Goal: Transaction & Acquisition: Obtain resource

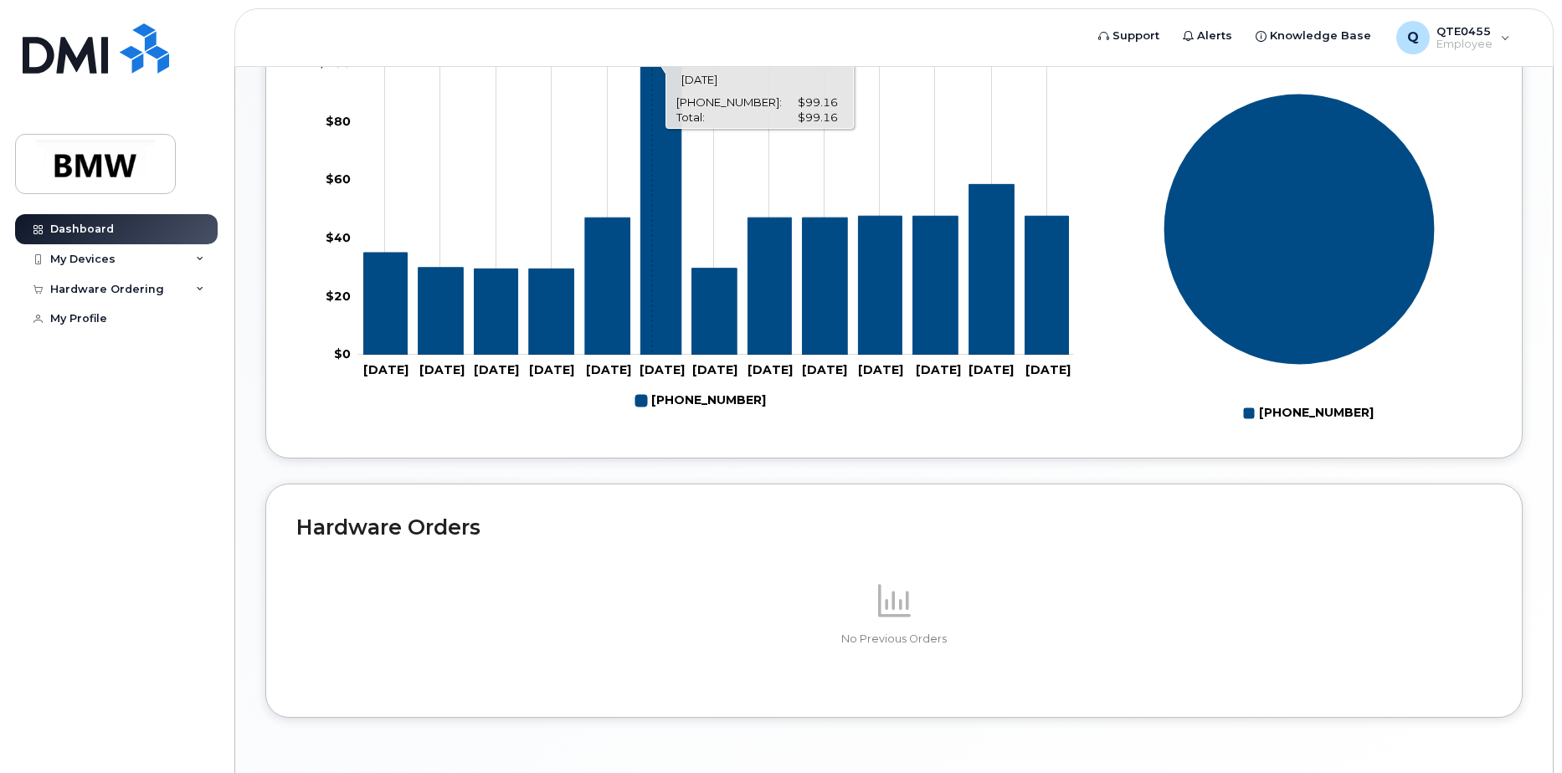
scroll to position [740, 0]
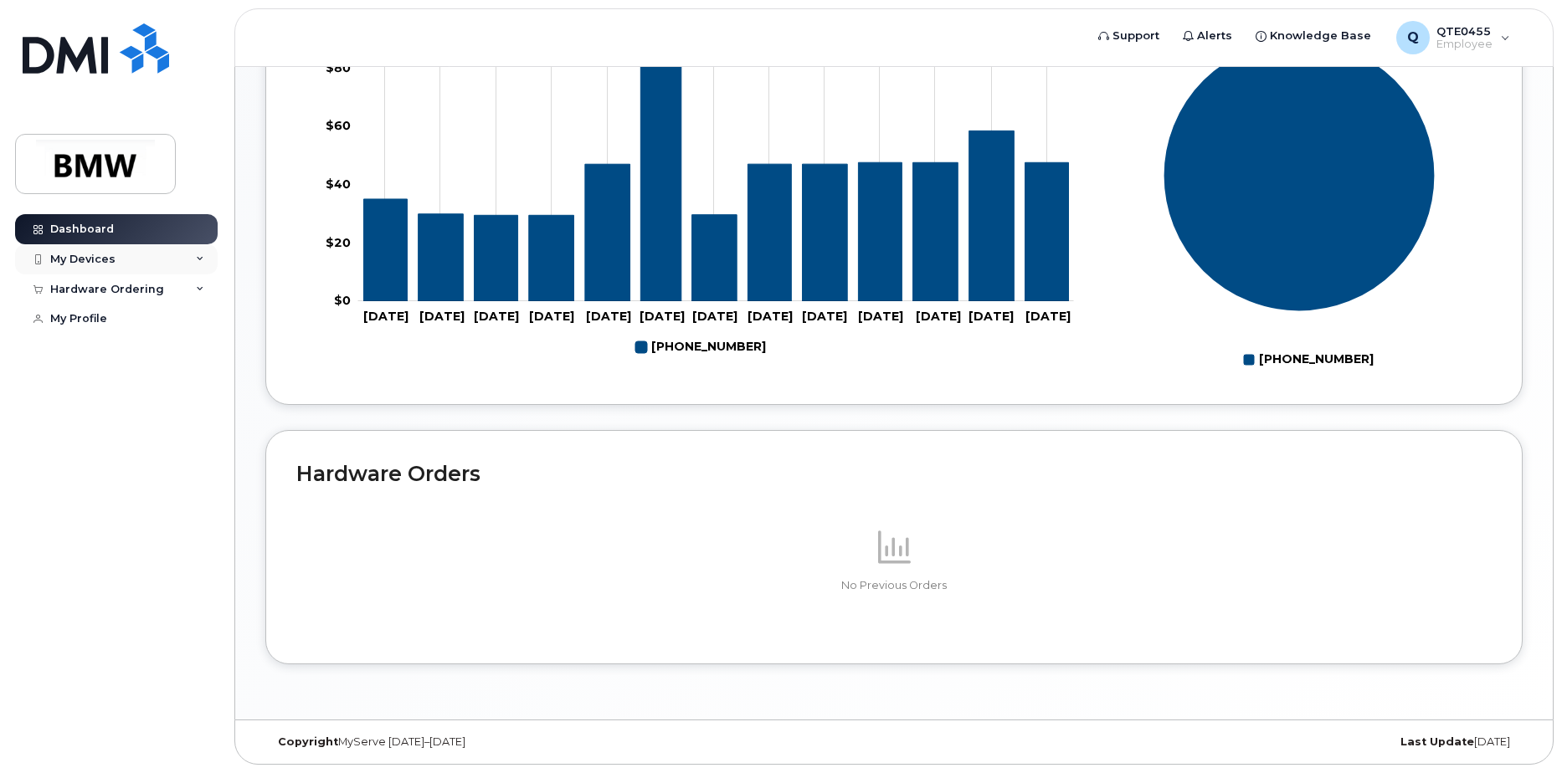
click at [141, 259] on div "My Devices" at bounding box center [116, 259] width 203 height 30
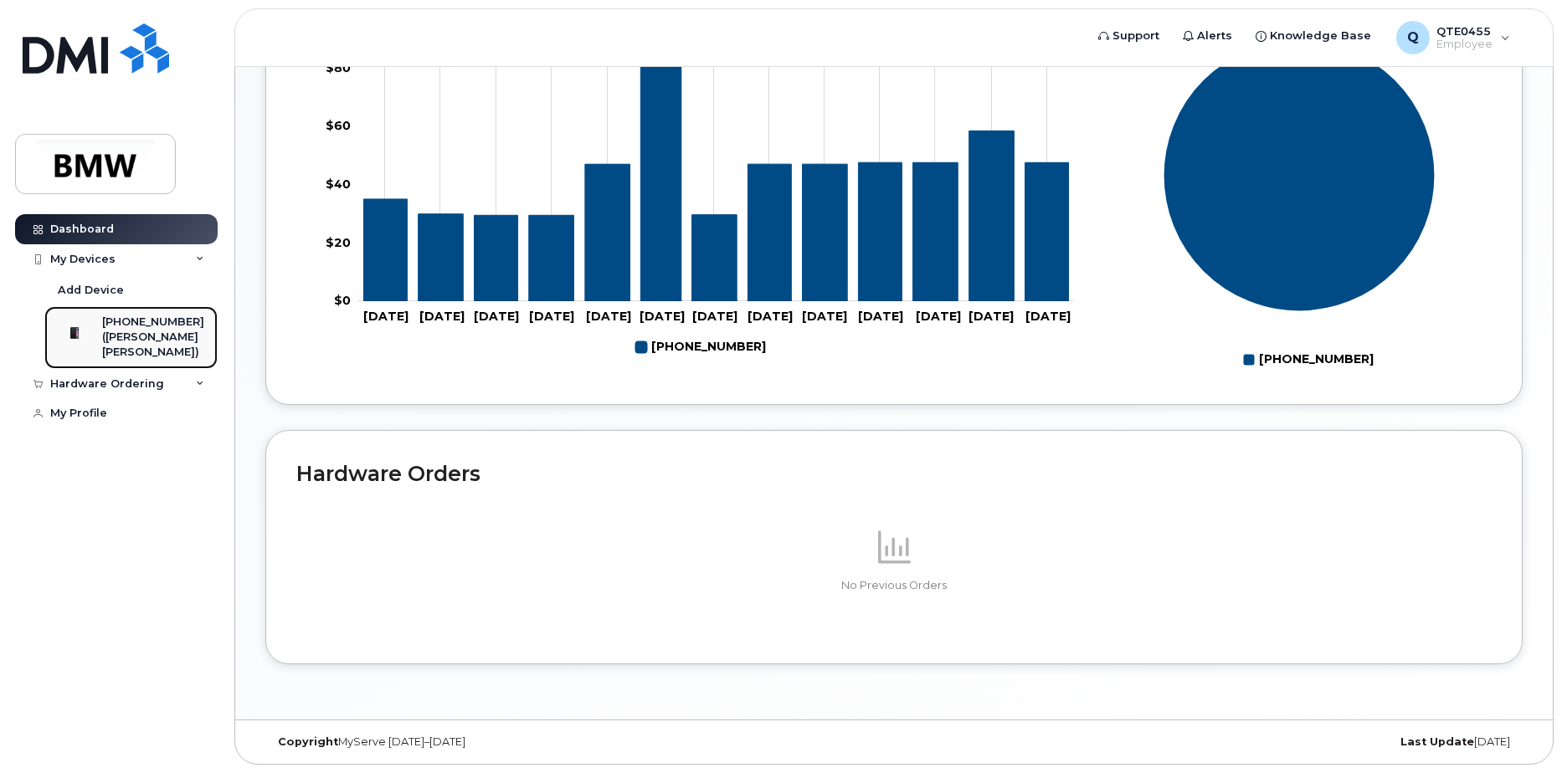
click at [132, 319] on div "[PHONE_NUMBER]" at bounding box center [153, 322] width 102 height 15
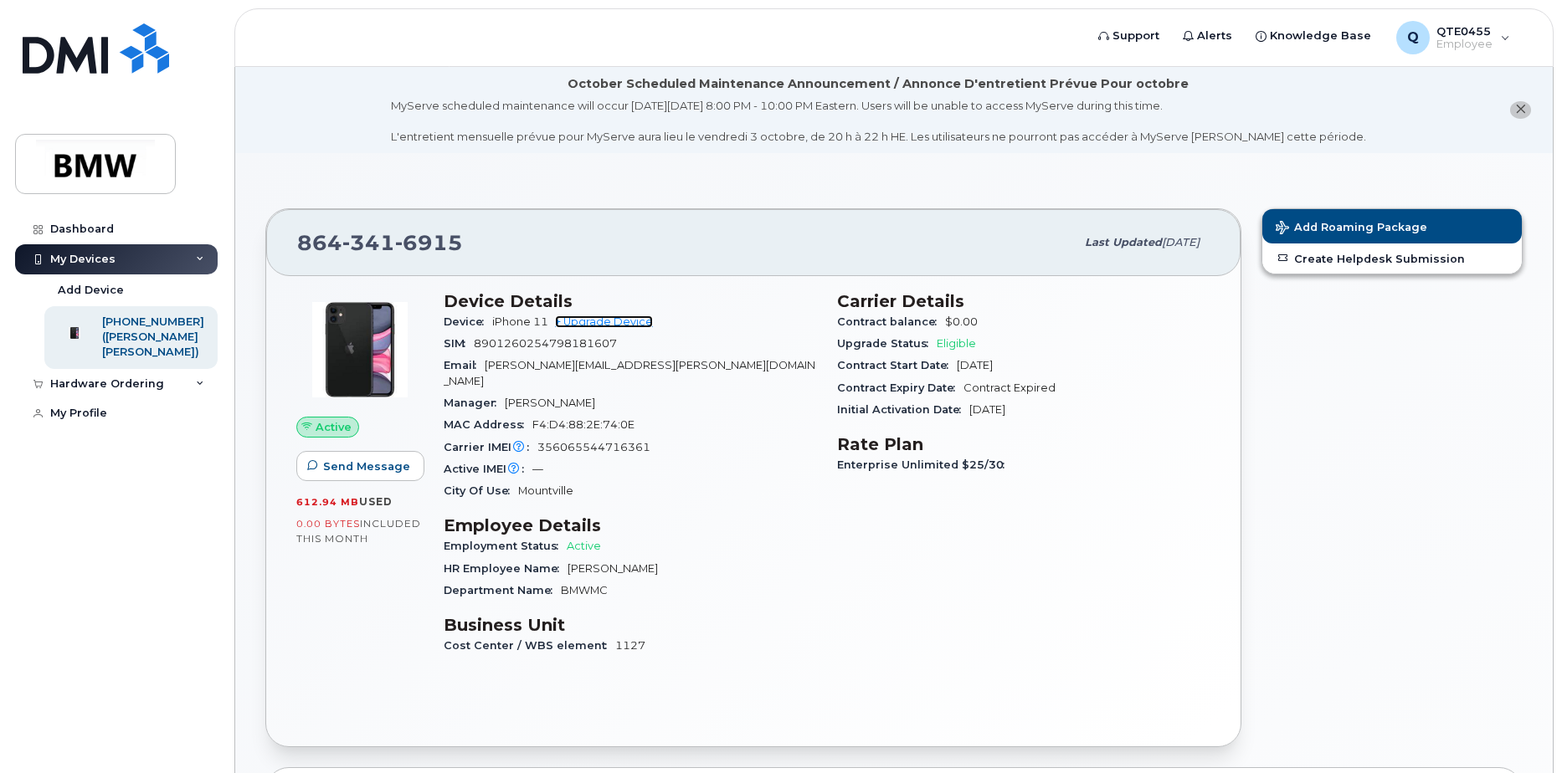
click at [588, 316] on link "+ Upgrade Device" at bounding box center [604, 321] width 98 height 13
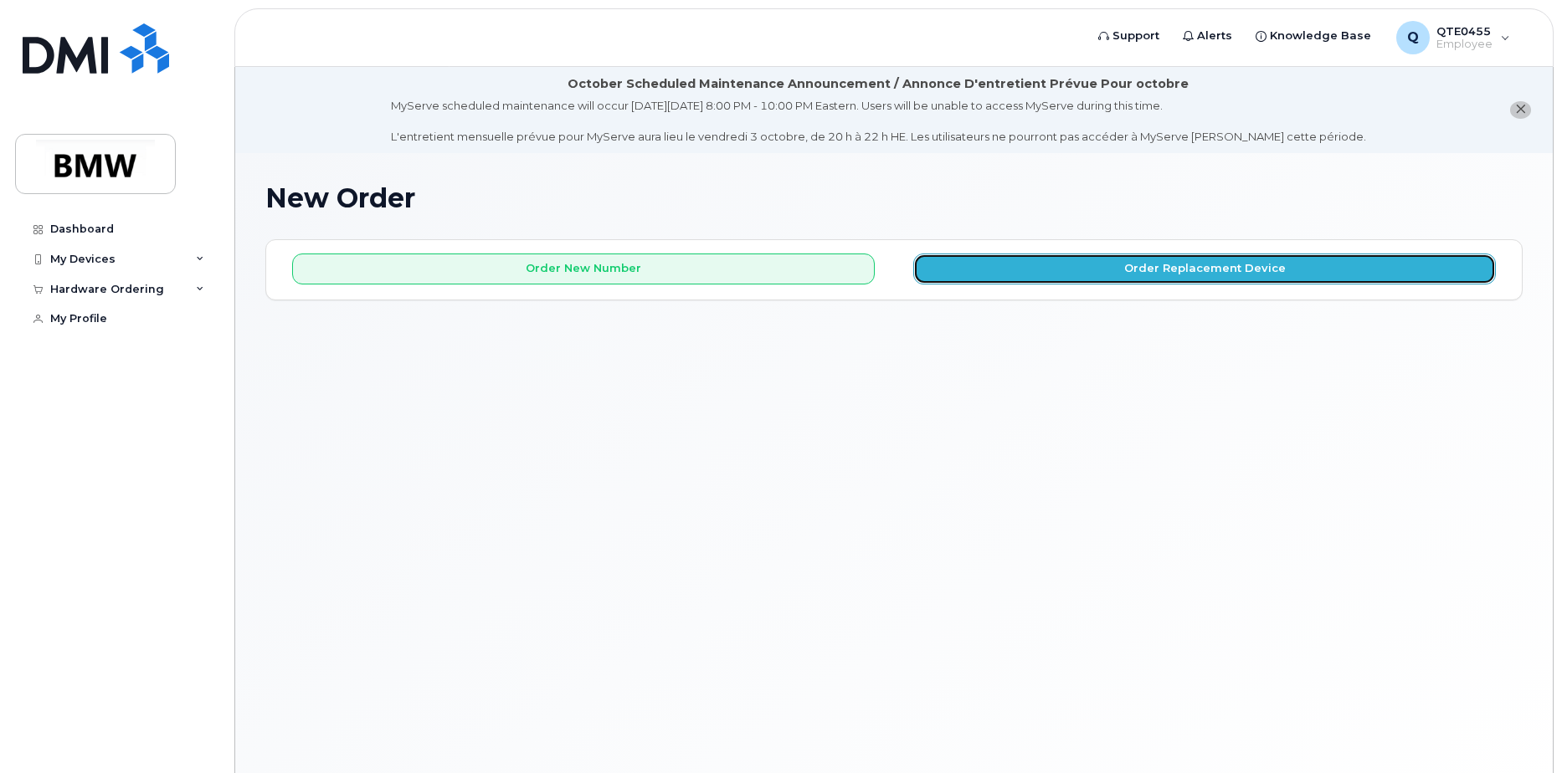
click at [1208, 271] on button "Order Replacement Device" at bounding box center [1204, 269] width 582 height 31
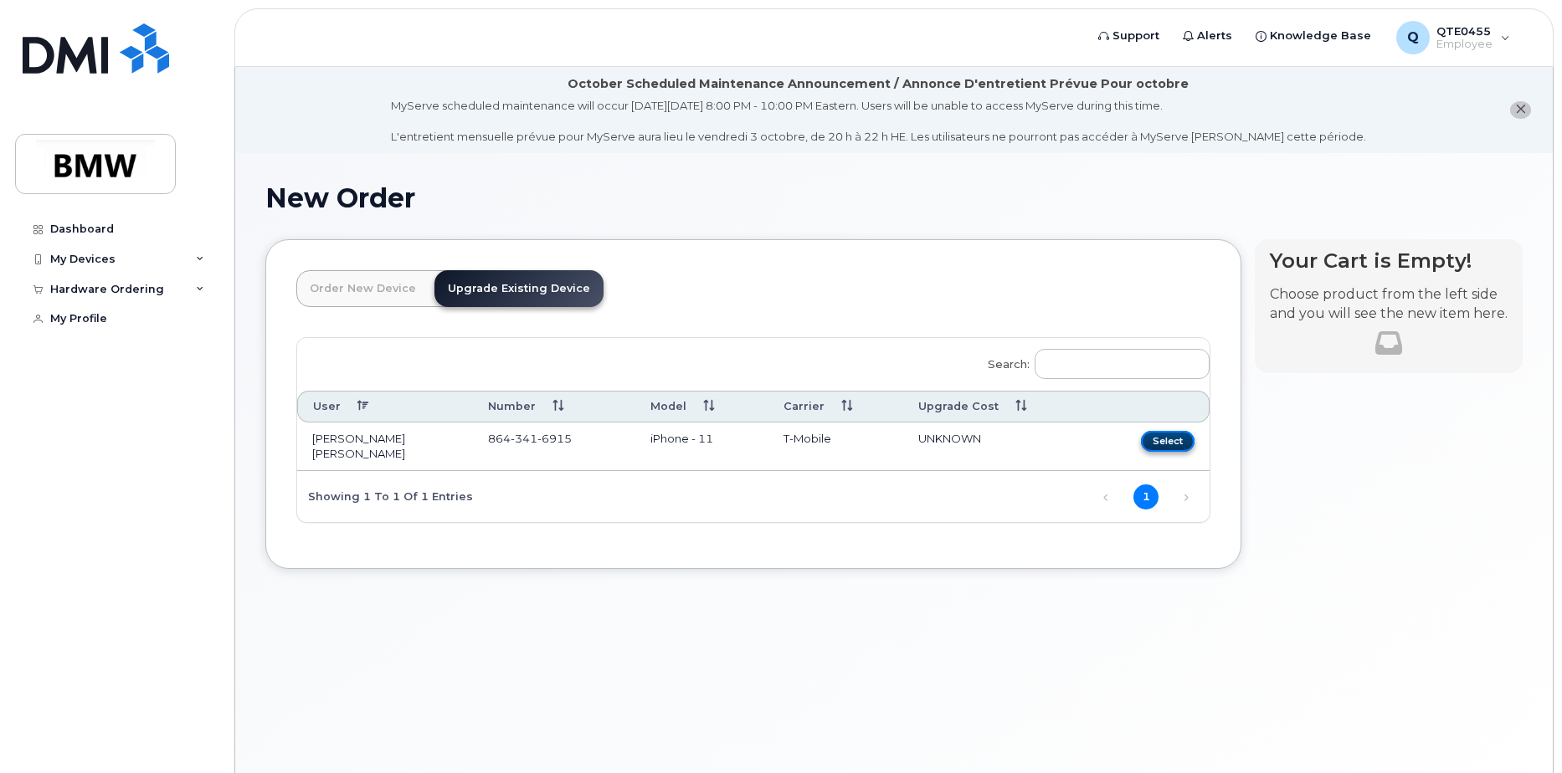
click at [1182, 444] on button "Select" at bounding box center [1168, 441] width 54 height 21
click at [1155, 441] on button "Select" at bounding box center [1168, 441] width 54 height 21
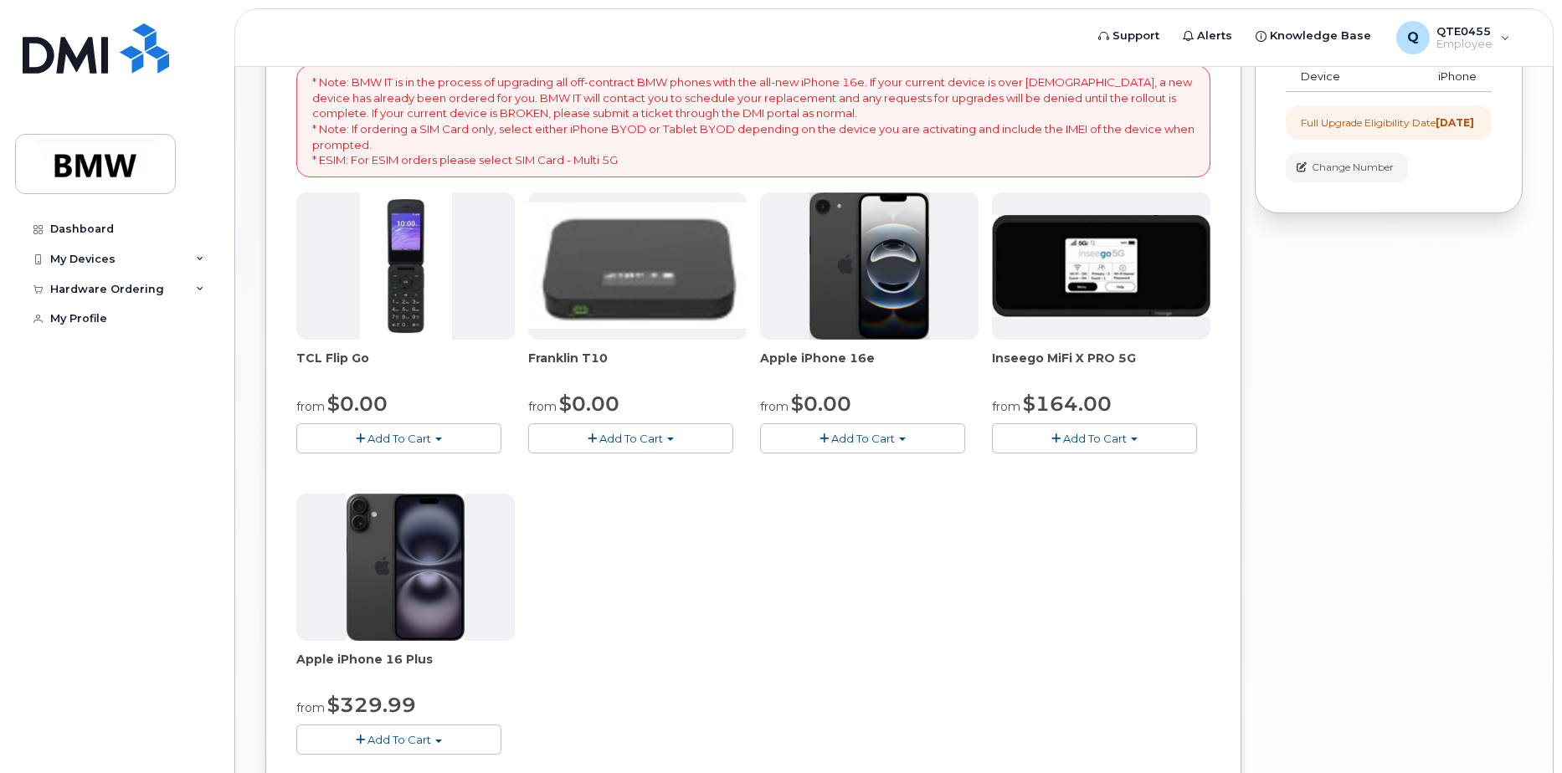
scroll to position [335, 0]
